Goal: Transaction & Acquisition: Purchase product/service

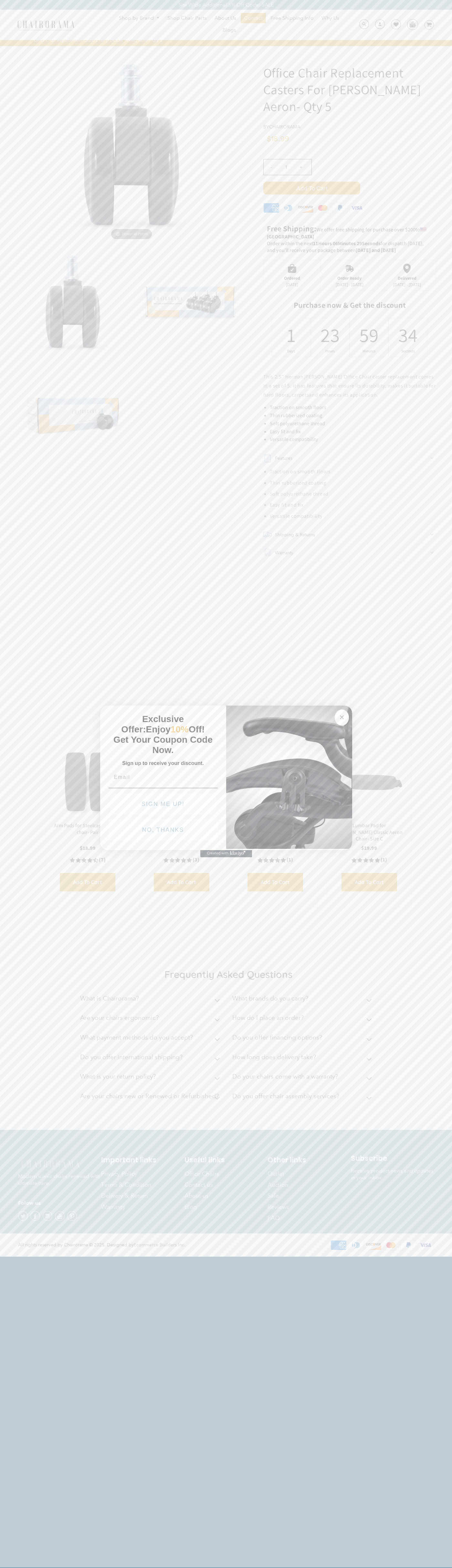
click at [342, 716] on icon "Close dialog" at bounding box center [341, 717] width 3 height 3
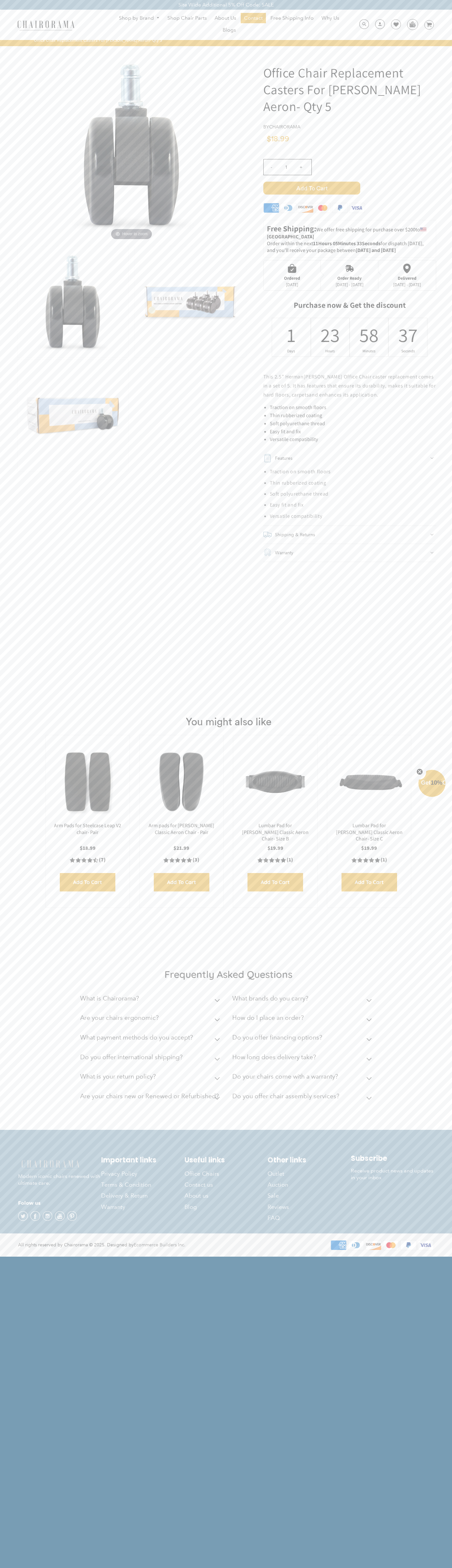
click at [311, 188] on span "Add to Cart" at bounding box center [311, 187] width 97 height 13
click at [412, 24] on img at bounding box center [412, 24] width 10 height 10
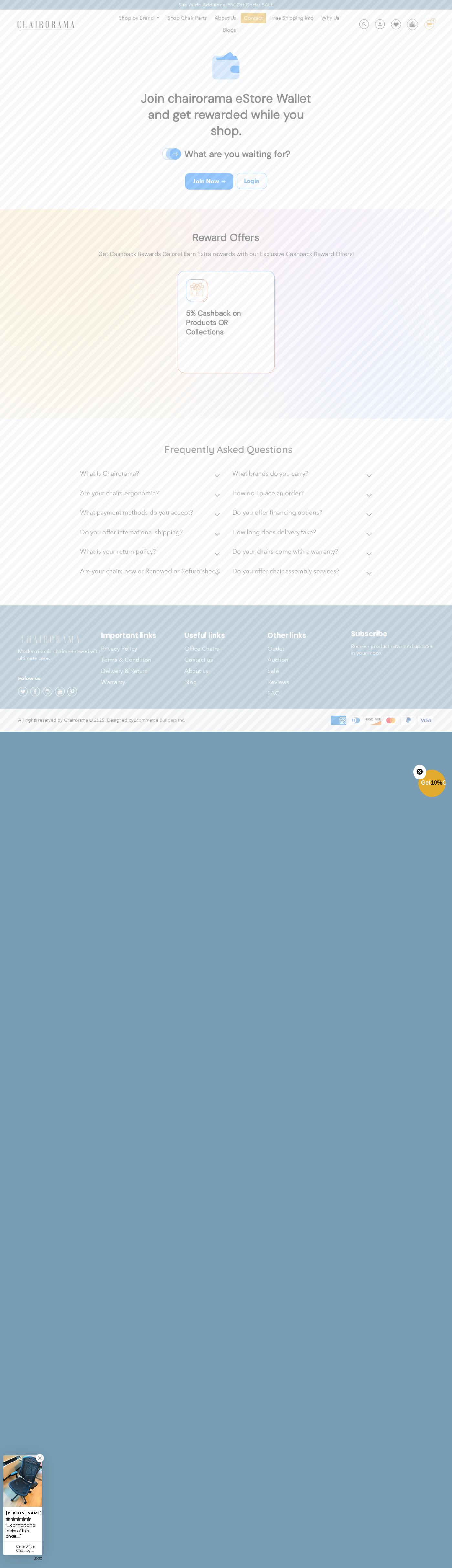
click at [208, 6] on div "Site Wide Additional 5% Off Code: SALE" at bounding box center [226, 5] width 452 height 10
click at [439, 770] on div "Get 10% Off Close teaser" at bounding box center [431, 783] width 27 height 27
click at [414, 731] on html "Site Wide Additional 5% Off Code: SALE Site Wide Additional 5% Off Code: SALE S…" at bounding box center [226, 365] width 452 height 731
click at [15, 74] on div "Join chairorama eStore Wallet and get rewarded while you shop. What are you wai…" at bounding box center [226, 121] width 452 height 177
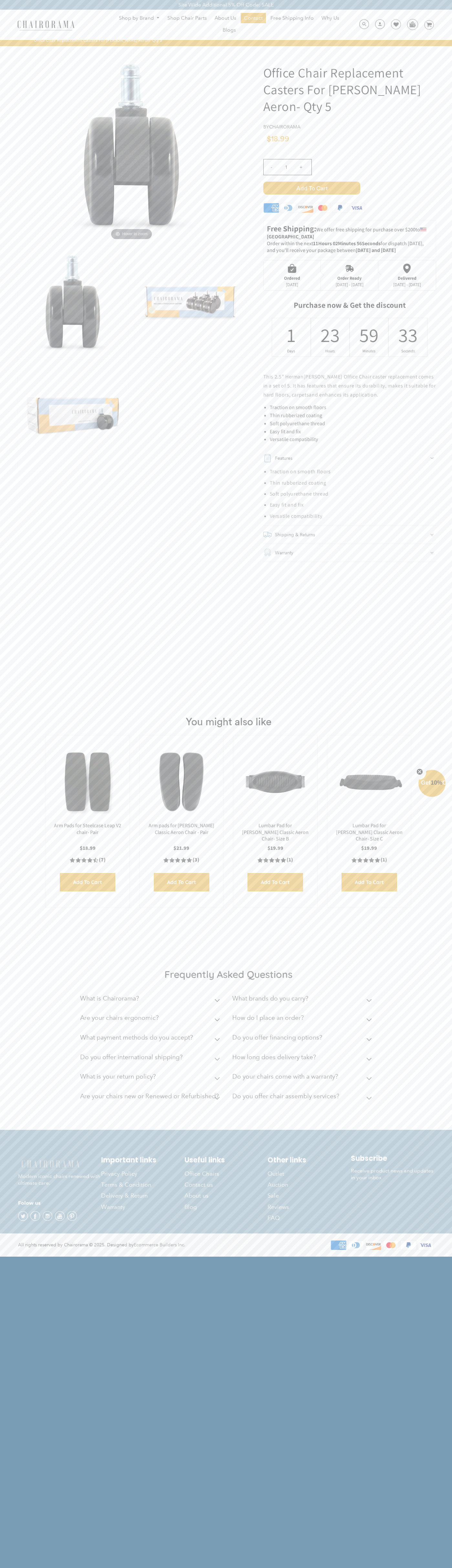
click at [350, 175] on div "- 1 +" at bounding box center [350, 169] width 173 height 26
click at [311, 188] on span "Add to Cart" at bounding box center [311, 187] width 97 height 13
click at [350, 276] on div "Order Ready" at bounding box center [350, 278] width 28 height 5
click at [311, 188] on span "Add to Cart" at bounding box center [311, 187] width 97 height 13
click at [412, 24] on img at bounding box center [412, 24] width 10 height 10
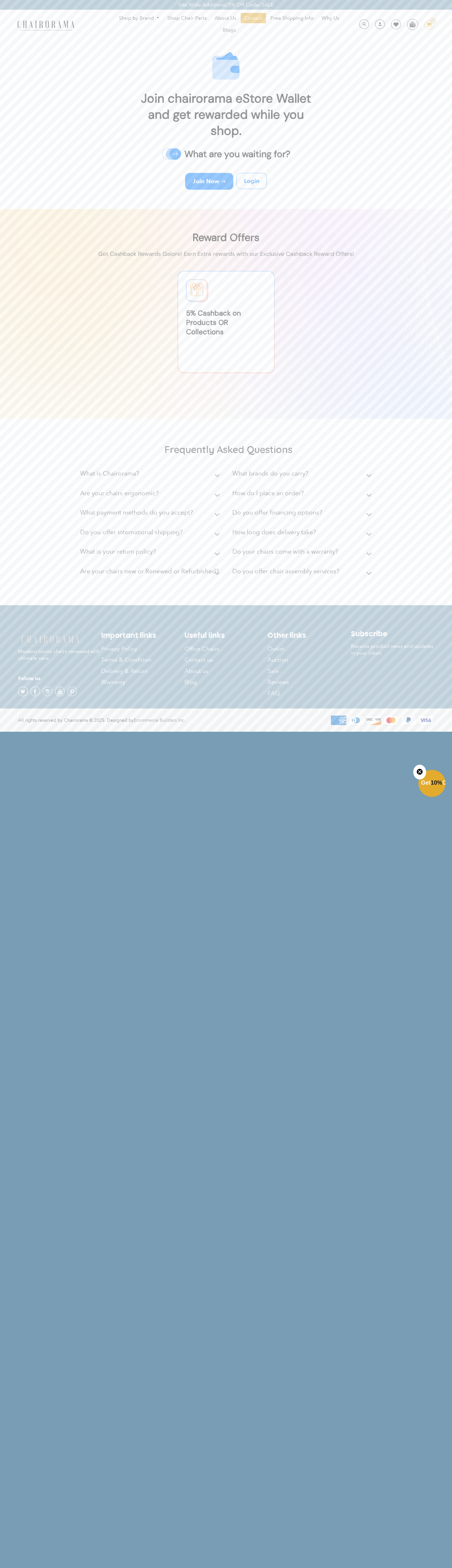
click at [82, 32] on div "Shop by Brand Haworth Herman Miller Steelcase Knoll Human Scale" at bounding box center [226, 25] width 452 height 30
click at [438, 357] on img at bounding box center [226, 313] width 452 height 210
click at [430, 731] on html "Site Wide Additional 5% Off Code: SALE Site Wide Additional 5% Off Code: SALE S…" at bounding box center [226, 365] width 452 height 731
click at [17, 192] on div "Join chairorama eStore Wallet and get rewarded while you shop. What are you wai…" at bounding box center [226, 121] width 452 height 177
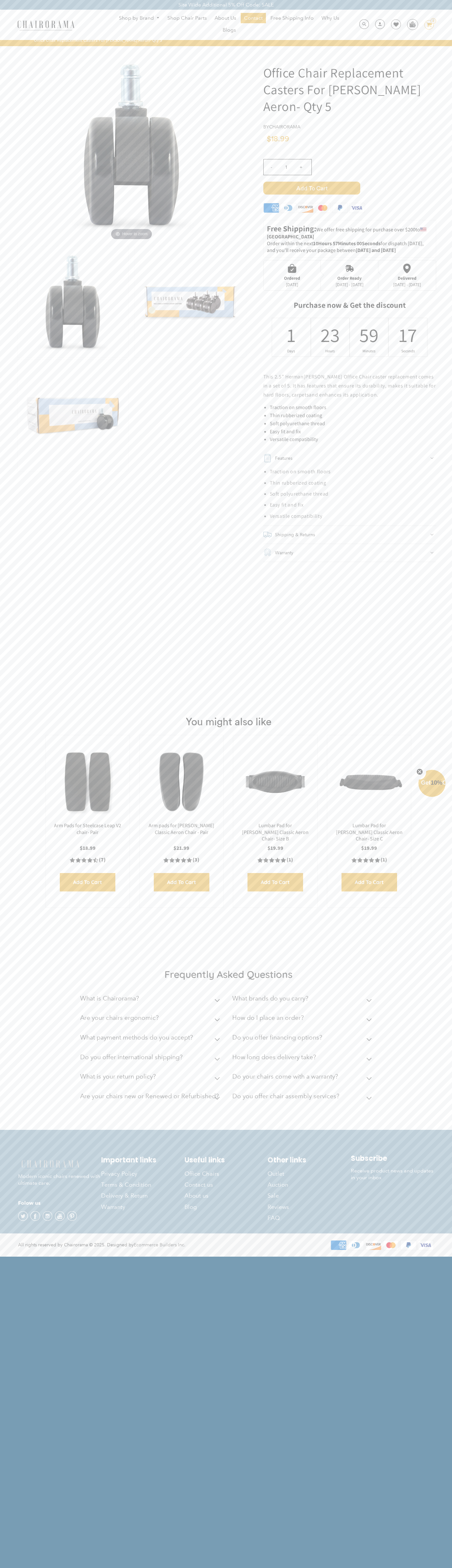
click at [420, 772] on icon "Close teaser" at bounding box center [419, 772] width 2 height 2
